Goal: Navigation & Orientation: Find specific page/section

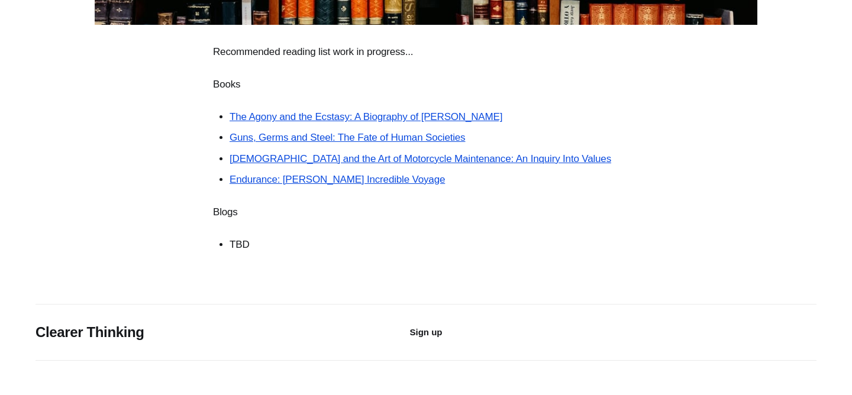
scroll to position [351, 0]
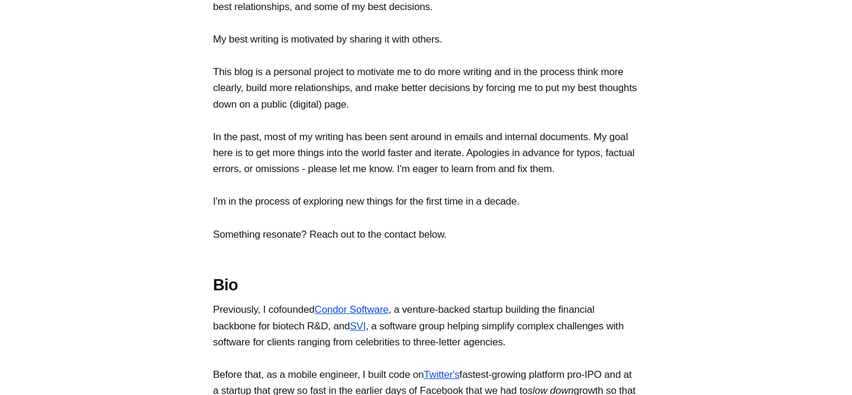
scroll to position [497, 0]
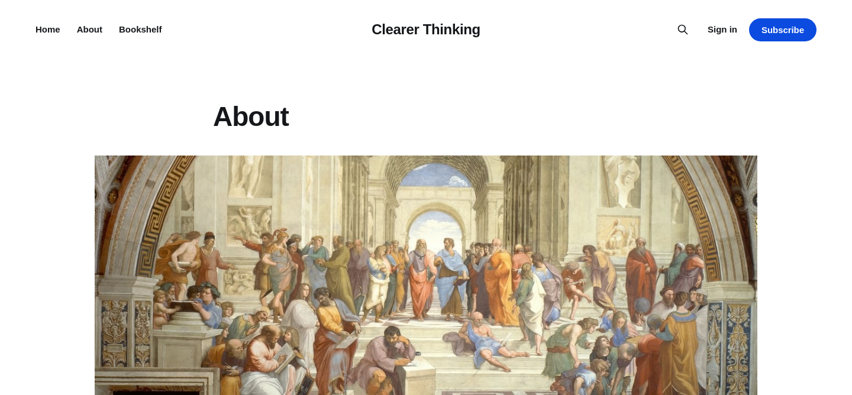
scroll to position [497, 0]
